Goal: Use online tool/utility: Utilize a website feature to perform a specific function

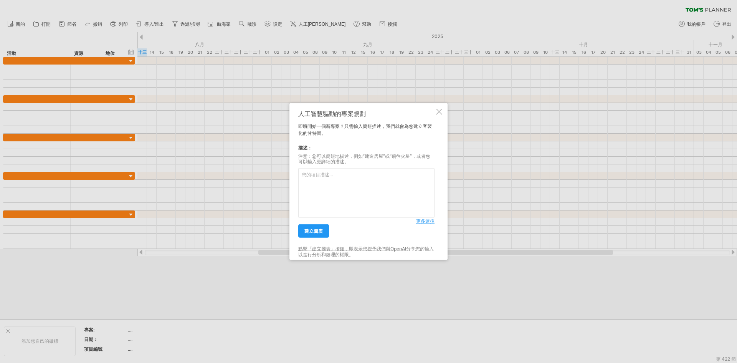
click at [340, 174] on textarea at bounding box center [366, 193] width 136 height 50
type textarea "[DATE]–[DATE]：website map 規劃（可動態調整） [DATE]–[DATE]：與設計師溝通風格（要求設計師提供參考資料） [DATE]–…"
click at [324, 235] on link "建立圖表" at bounding box center [313, 230] width 31 height 13
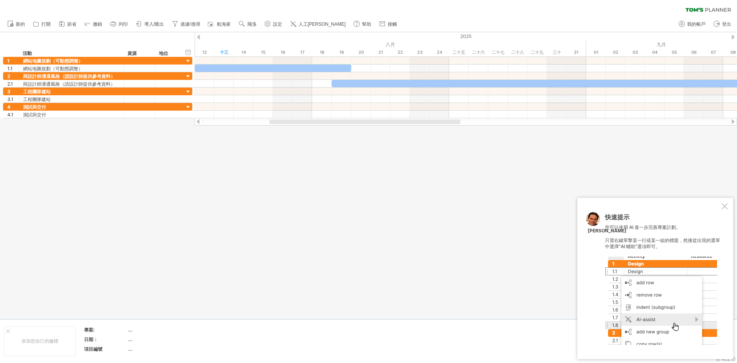
click at [730, 205] on div "快速提示 您可以使用 AI 進一步完善專案計劃。 只需右鍵單擊某一行或某一組的標題，然後從出現的選單中選擇“AI 輔助”選項即可。 [PERSON_NAME]" at bounding box center [656, 278] width 156 height 161
click at [728, 204] on div "快速提示 您可以使用 AI 進一步完善專案計劃。 只需右鍵單擊某一行或某一組的標題，然後從出現的選單中選擇“AI 輔助”選項即可。 [PERSON_NAME]" at bounding box center [656, 278] width 156 height 161
click at [725, 208] on div at bounding box center [725, 206] width 6 height 6
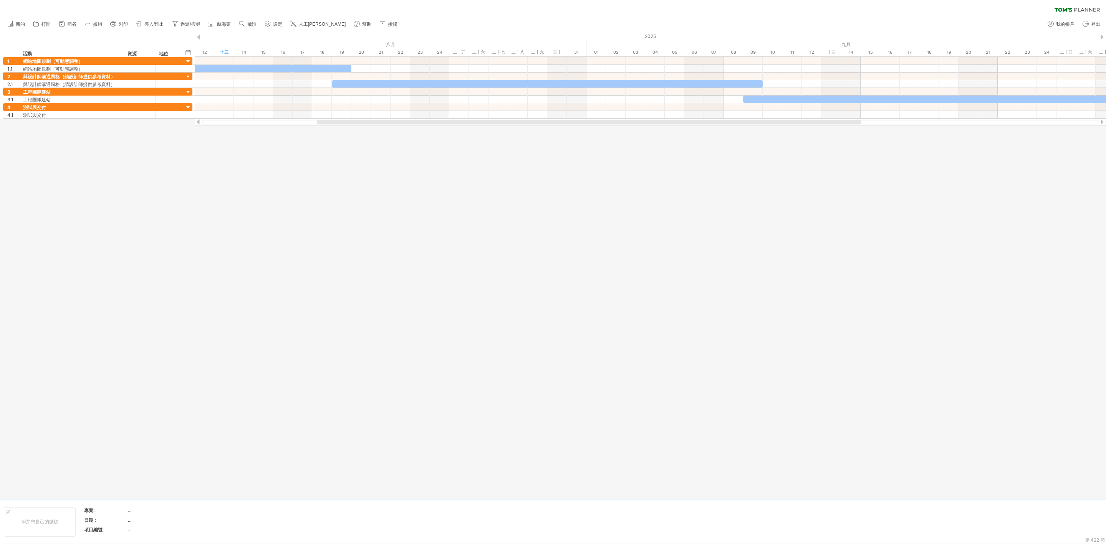
drag, startPoint x: 642, startPoint y: 233, endPoint x: 580, endPoint y: 203, distance: 69.0
click at [588, 209] on div at bounding box center [553, 265] width 1106 height 467
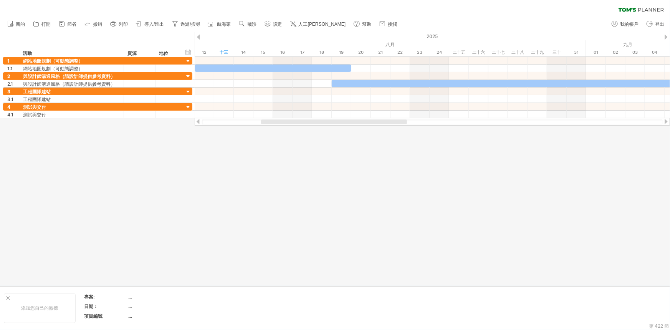
drag, startPoint x: 302, startPoint y: 192, endPoint x: 195, endPoint y: 174, distance: 107.8
click at [195, 174] on div at bounding box center [335, 158] width 670 height 253
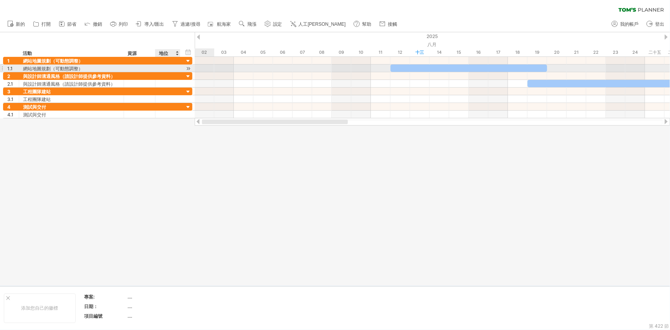
drag, startPoint x: 278, startPoint y: 121, endPoint x: 144, endPoint y: 66, distance: 144.8
click at [160, 70] on div "嘗試造訪 [DOMAIN_NAME] 再次連接... 0% 清除過濾器 新的" at bounding box center [335, 165] width 670 height 330
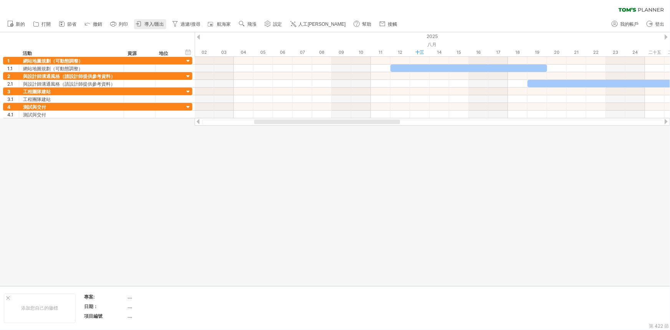
click at [159, 27] on link "導入/匯出" at bounding box center [150, 24] width 32 height 10
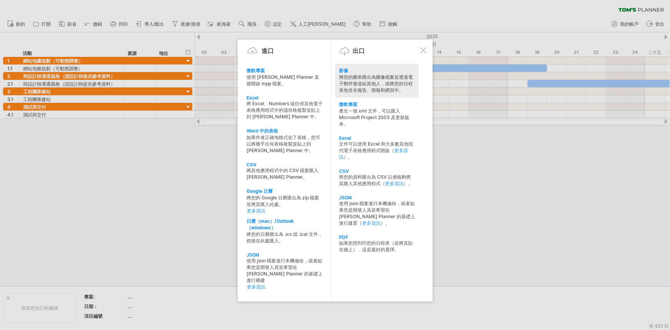
click at [372, 87] on div "將您的圖表匯出為圖像檔案並透過電子郵件發送給其他人，或將您的日程表包含在報告、簡報和網頁中。" at bounding box center [377, 84] width 76 height 20
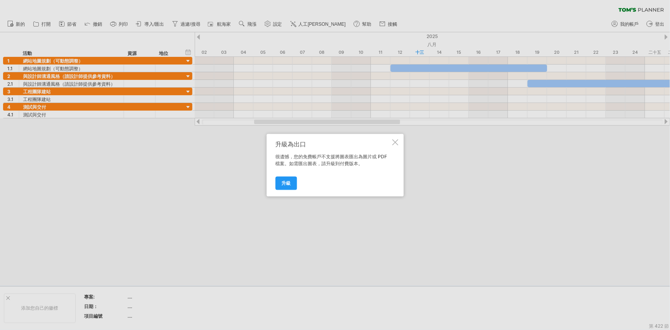
click at [397, 141] on div at bounding box center [395, 142] width 6 height 6
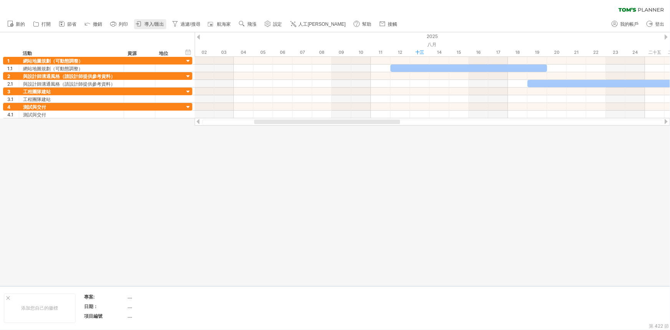
click at [161, 22] on font "導入/匯出" at bounding box center [154, 24] width 20 height 5
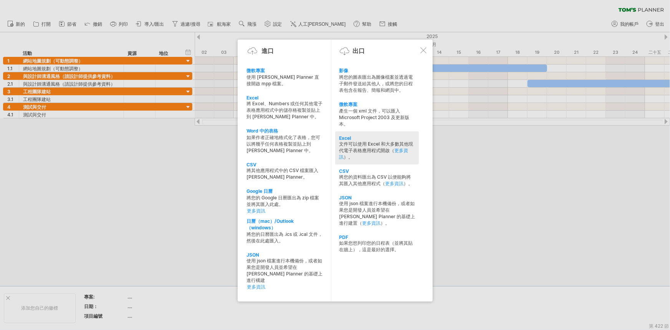
click at [373, 158] on div "文件可以使用 Excel 和大多數其他現代電子表格應用程式開啟（ 更多資訊 ）。" at bounding box center [377, 151] width 76 height 20
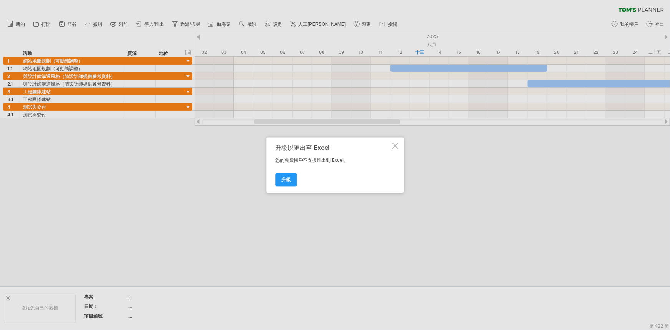
click at [394, 144] on div at bounding box center [395, 145] width 6 height 6
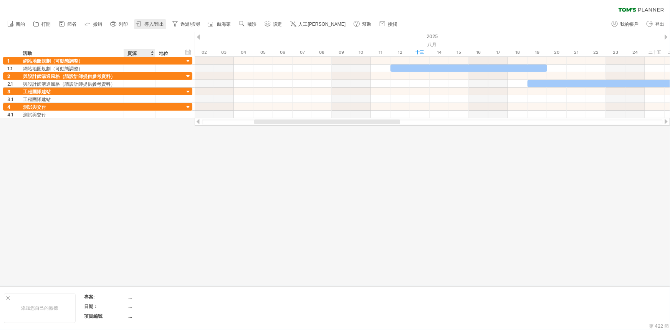
click at [152, 24] on font "導入/匯出" at bounding box center [154, 24] width 20 height 5
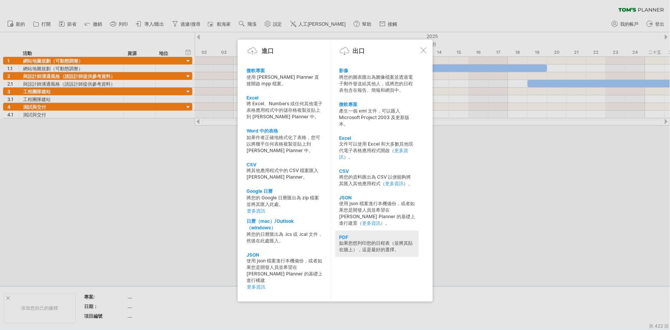
click at [361, 248] on font "如果您想列印您的日程表（並將其貼在牆上），這是最好的選擇。" at bounding box center [376, 246] width 74 height 12
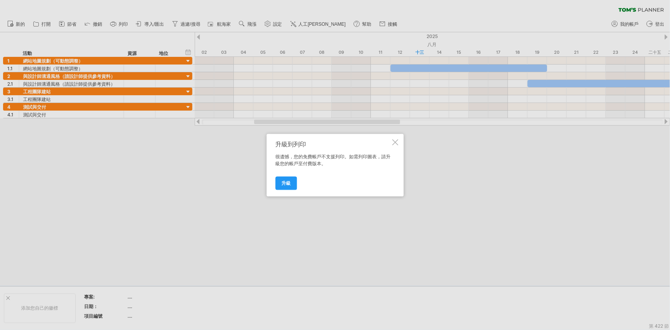
click at [394, 144] on div at bounding box center [395, 142] width 6 height 6
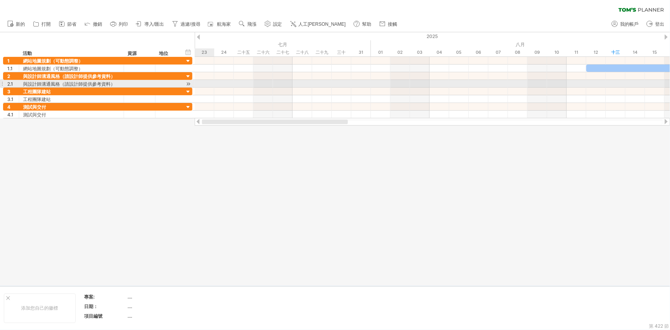
drag, startPoint x: 285, startPoint y: 121, endPoint x: 195, endPoint y: 82, distance: 97.0
click at [195, 82] on div "嘗試造訪 [DOMAIN_NAME] 再次連接... 0% 清除過濾器 新的" at bounding box center [335, 165] width 670 height 330
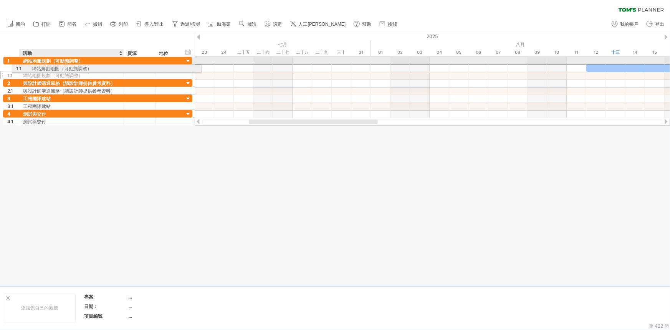
drag, startPoint x: 88, startPoint y: 68, endPoint x: 35, endPoint y: 66, distance: 52.2
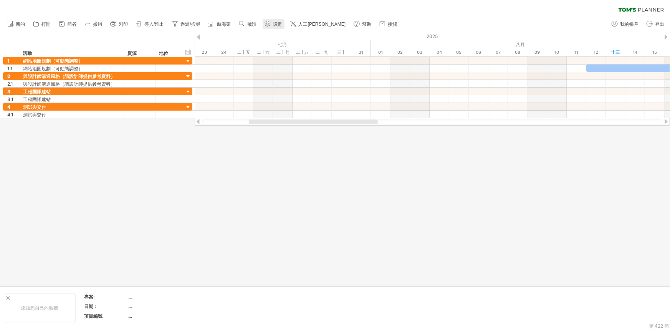
click at [281, 23] on font "設定" at bounding box center [277, 24] width 9 height 5
select select "*"
select select "**"
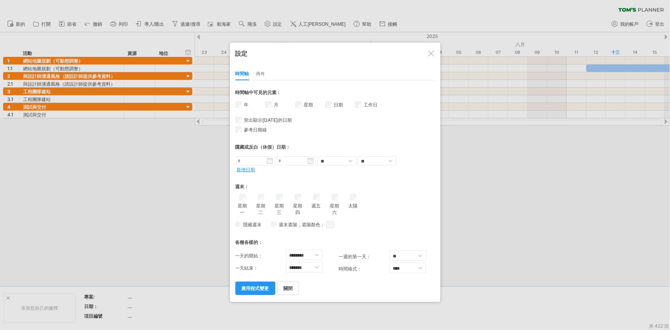
click at [276, 23] on div at bounding box center [335, 165] width 670 height 330
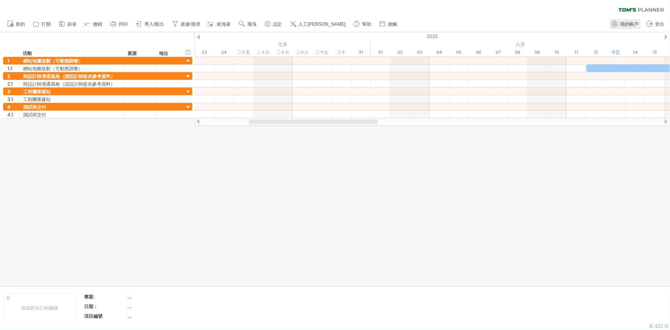
click at [634, 22] on font "我的帳戶" at bounding box center [629, 24] width 18 height 5
type input "**********"
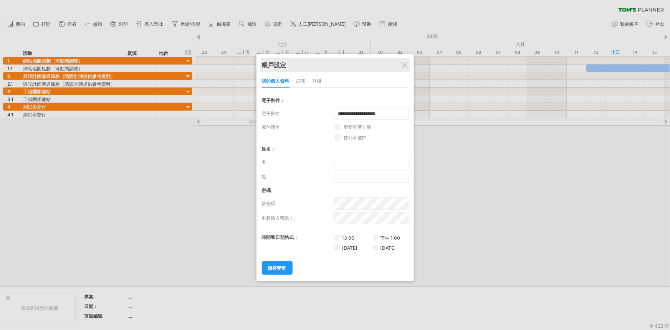
click at [406, 60] on div "帳戶設定" at bounding box center [335, 65] width 147 height 15
click at [406, 67] on div at bounding box center [405, 65] width 6 height 6
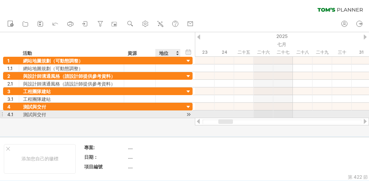
drag, startPoint x: 162, startPoint y: 116, endPoint x: 163, endPoint y: 123, distance: 7.4
click at [162, 116] on div at bounding box center [167, 114] width 17 height 7
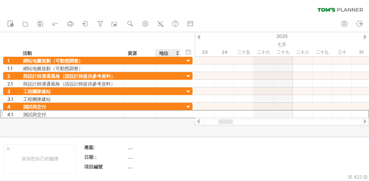
click at [166, 129] on div at bounding box center [184, 84] width 369 height 104
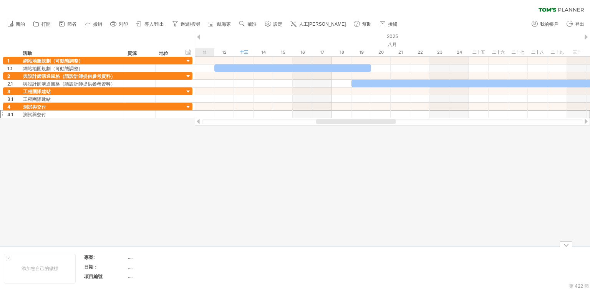
drag, startPoint x: 304, startPoint y: 122, endPoint x: 379, endPoint y: 129, distance: 75.6
click at [379, 129] on div "嘗試造訪 [DOMAIN_NAME] 再次連接... 0% 清除過濾器 新的" at bounding box center [295, 145] width 590 height 290
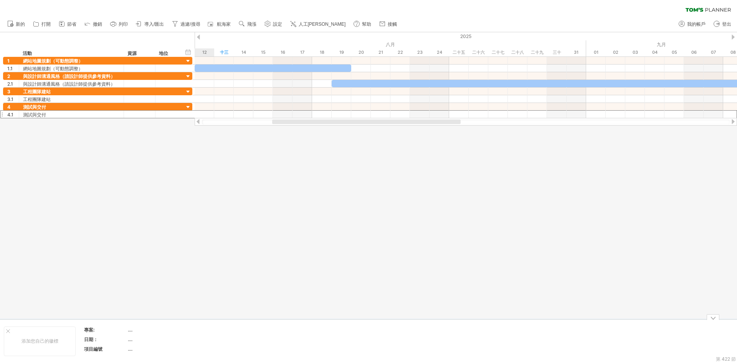
click at [416, 122] on div at bounding box center [366, 121] width 189 height 5
click at [582, 155] on div at bounding box center [368, 175] width 737 height 286
